Goal: Transaction & Acquisition: Purchase product/service

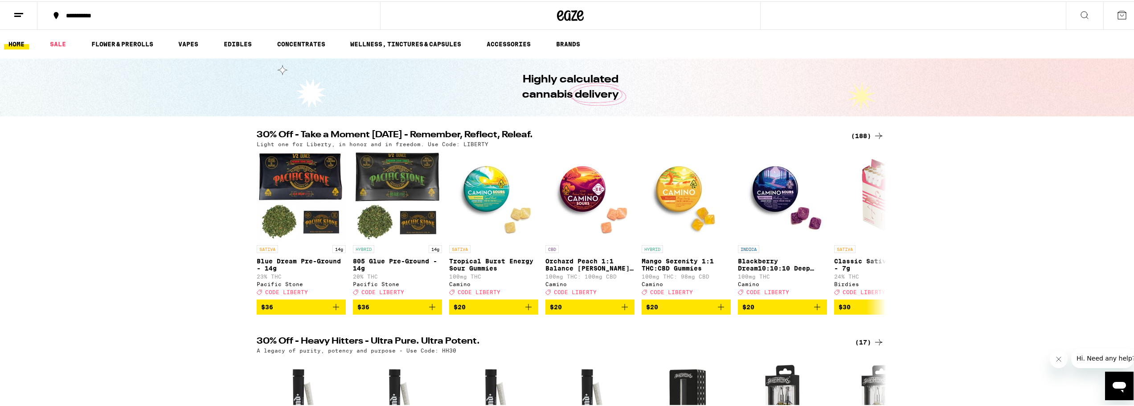
click at [1118, 14] on icon at bounding box center [1122, 14] width 8 height 8
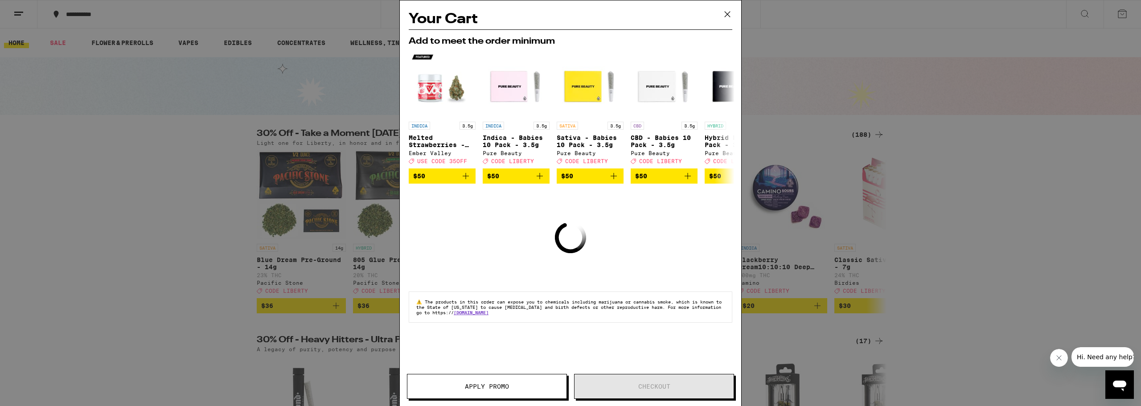
click at [729, 16] on icon at bounding box center [727, 14] width 5 height 5
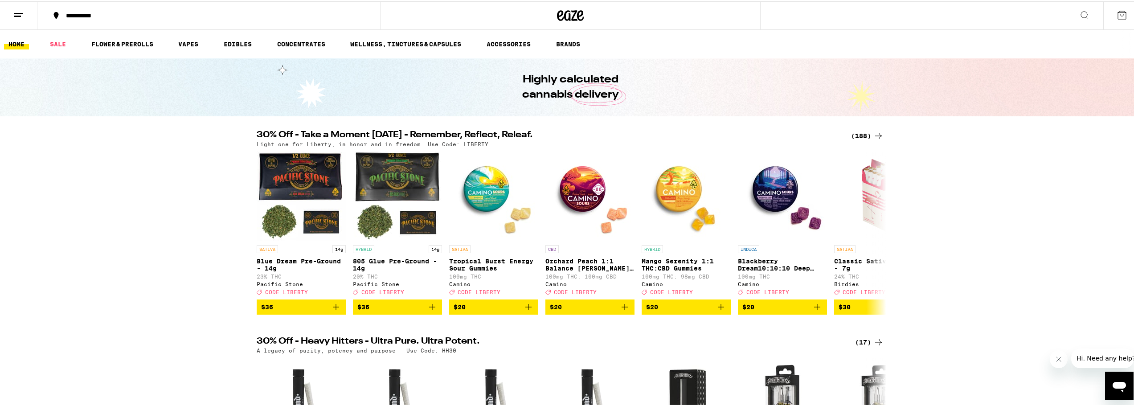
click at [25, 12] on button at bounding box center [18, 14] width 37 height 28
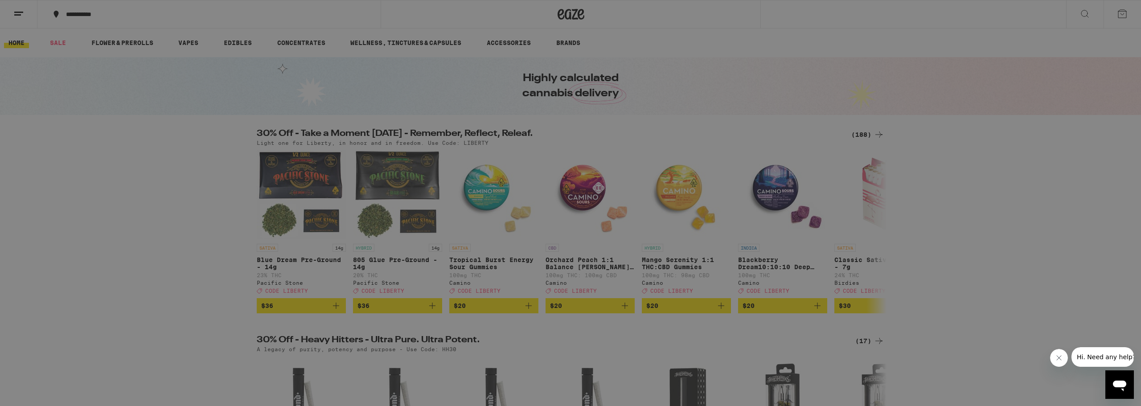
click at [122, 60] on div "Buy It Again" at bounding box center [123, 58] width 156 height 11
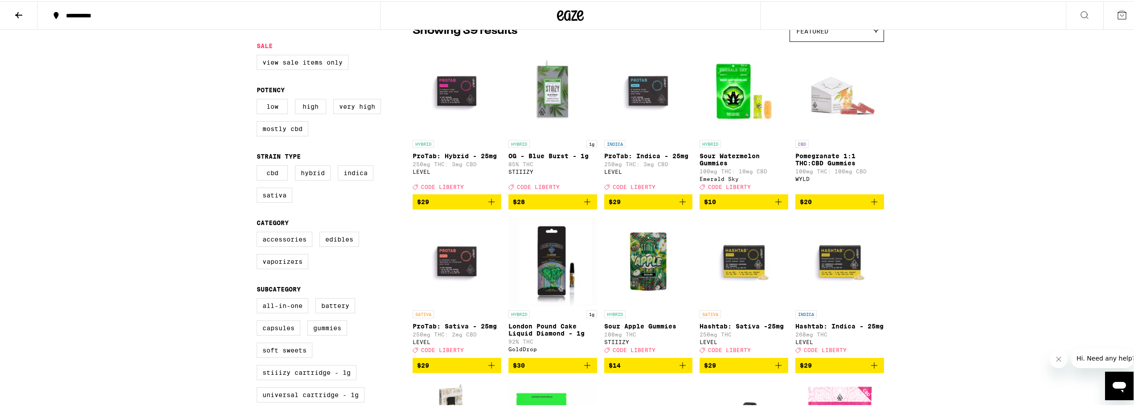
scroll to position [89, 0]
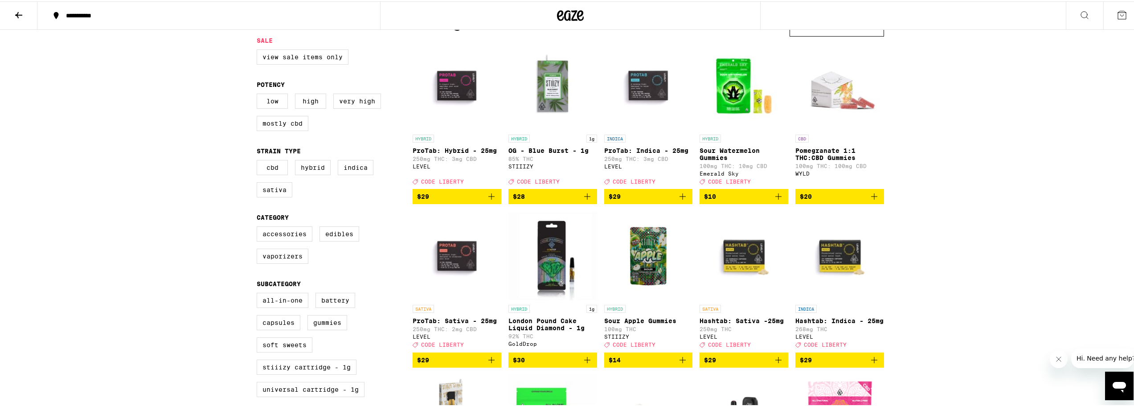
click at [557, 254] on img "Open page for London Pound Cake Liquid Diamond - 1g from GoldDrop" at bounding box center [552, 254] width 89 height 89
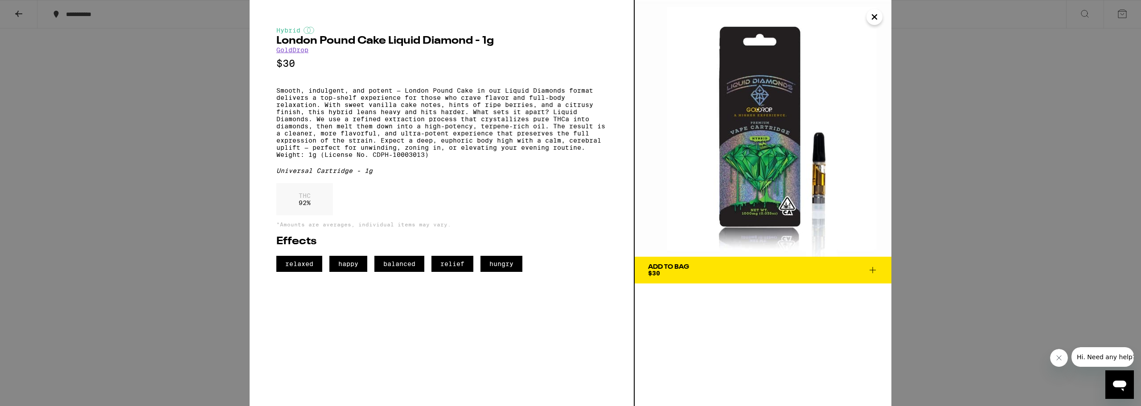
click at [875, 16] on icon "Close" at bounding box center [874, 17] width 4 height 4
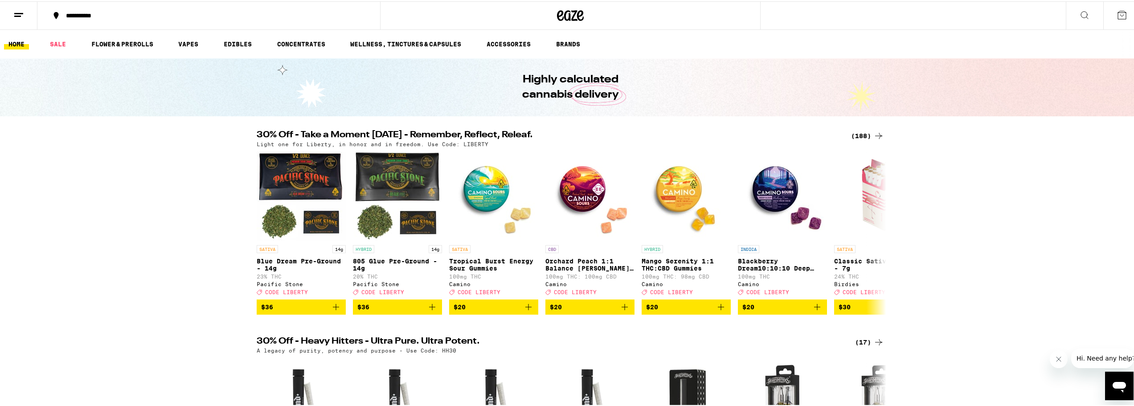
click at [23, 20] on button at bounding box center [18, 14] width 37 height 28
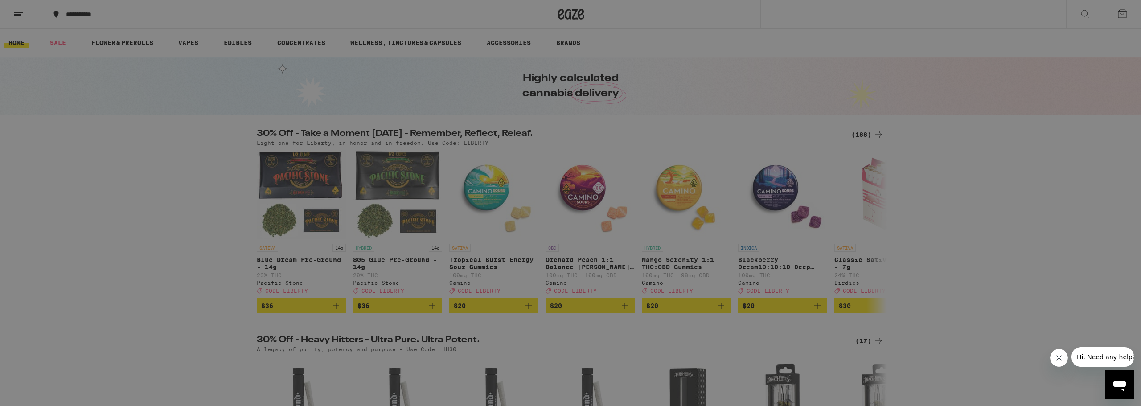
click at [93, 61] on div "Buy It Again" at bounding box center [76, 58] width 63 height 11
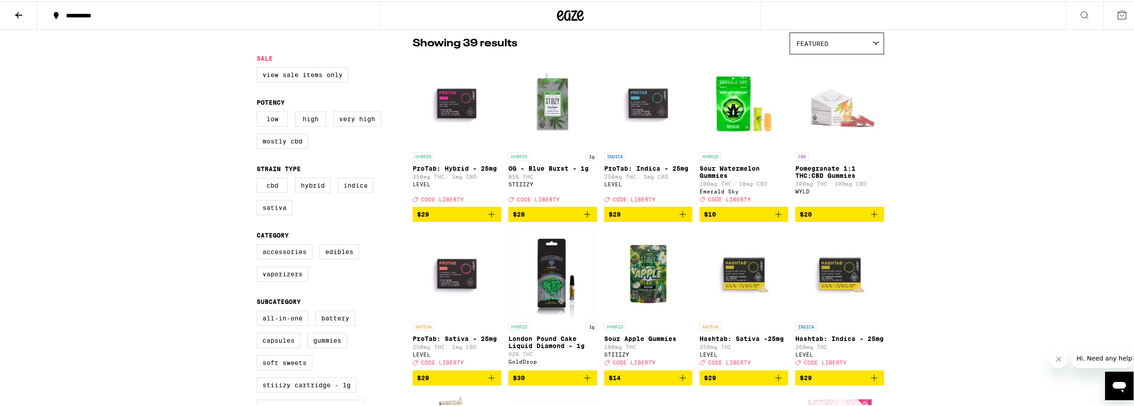
scroll to position [89, 0]
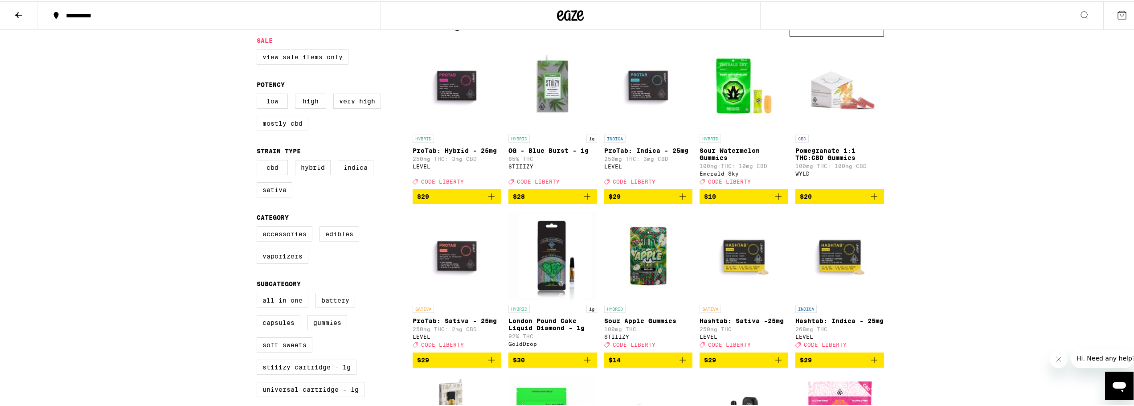
click at [550, 247] on img "Open page for London Pound Cake Liquid Diamond - 1g from GoldDrop" at bounding box center [552, 254] width 89 height 89
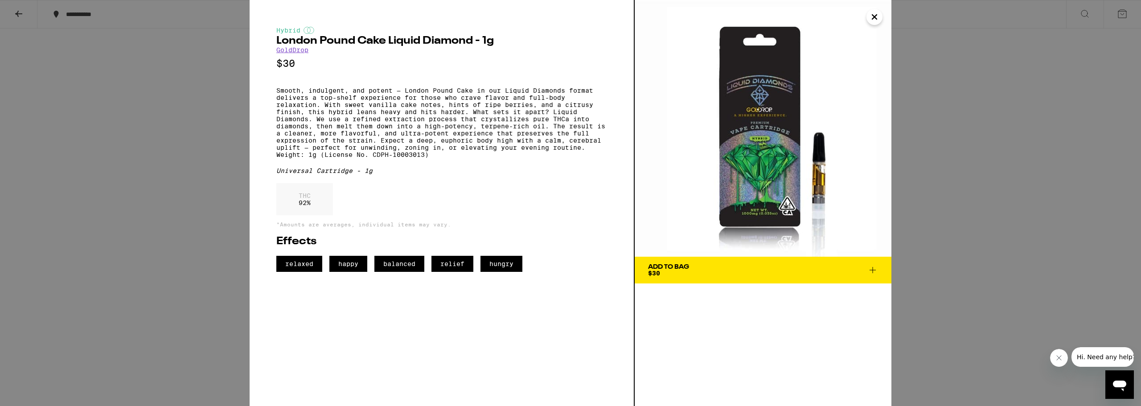
drag, startPoint x: 329, startPoint y: 95, endPoint x: 598, endPoint y: 163, distance: 277.5
click at [598, 158] on p "Smooth, indulgent, and potent — London Pound Cake in our Liquid Diamonds format…" at bounding box center [441, 122] width 331 height 71
click at [583, 174] on div "Universal Cartridge - 1g" at bounding box center [441, 170] width 331 height 7
click at [877, 16] on icon "Close" at bounding box center [874, 16] width 11 height 13
